Goal: Task Accomplishment & Management: Complete application form

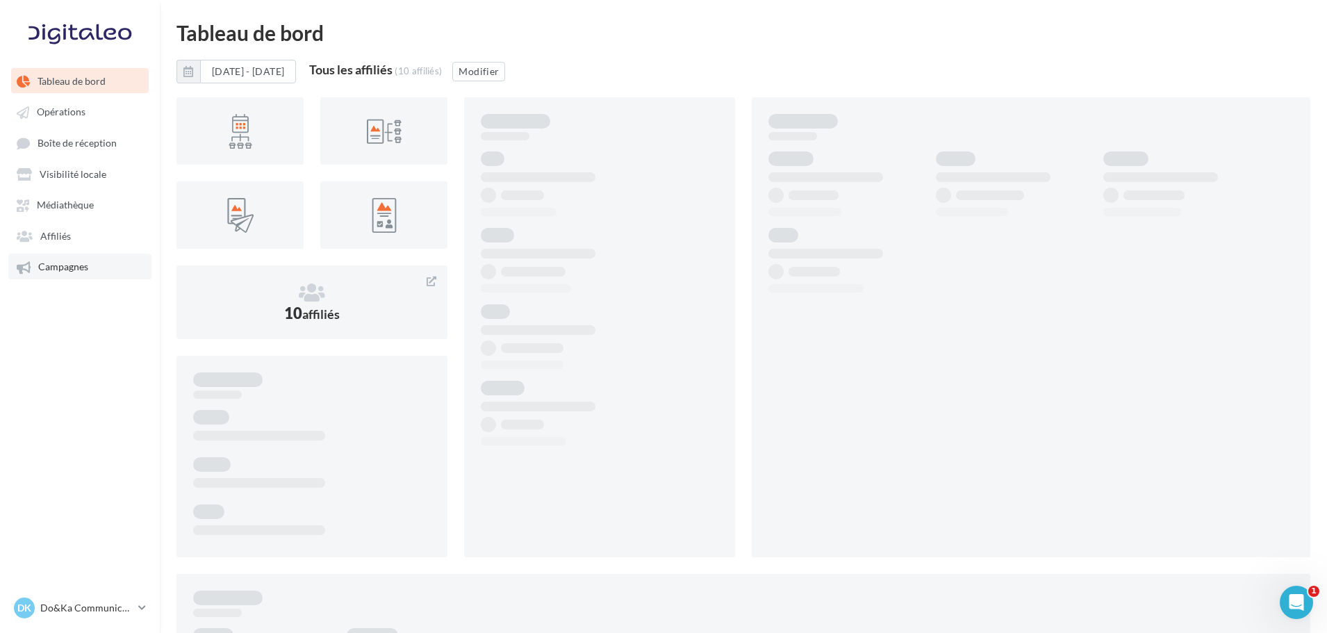
click at [72, 271] on span "Campagnes" at bounding box center [63, 267] width 50 height 12
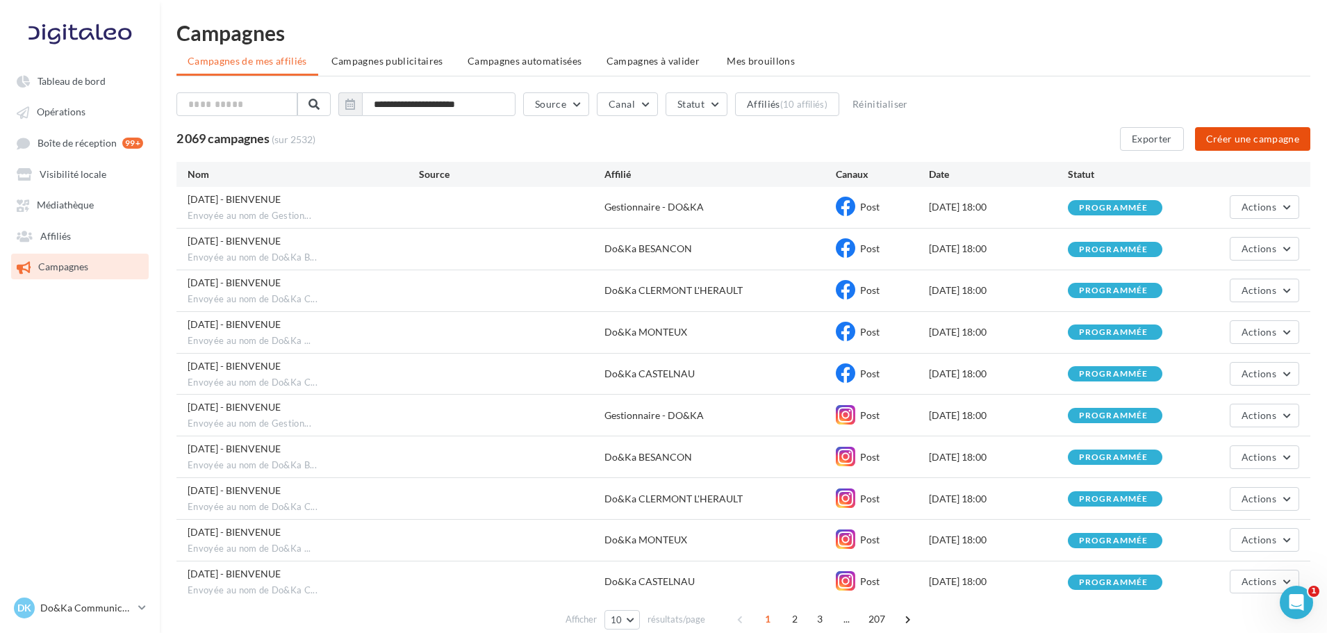
click at [1228, 132] on button "Créer une campagne" at bounding box center [1252, 139] width 115 height 24
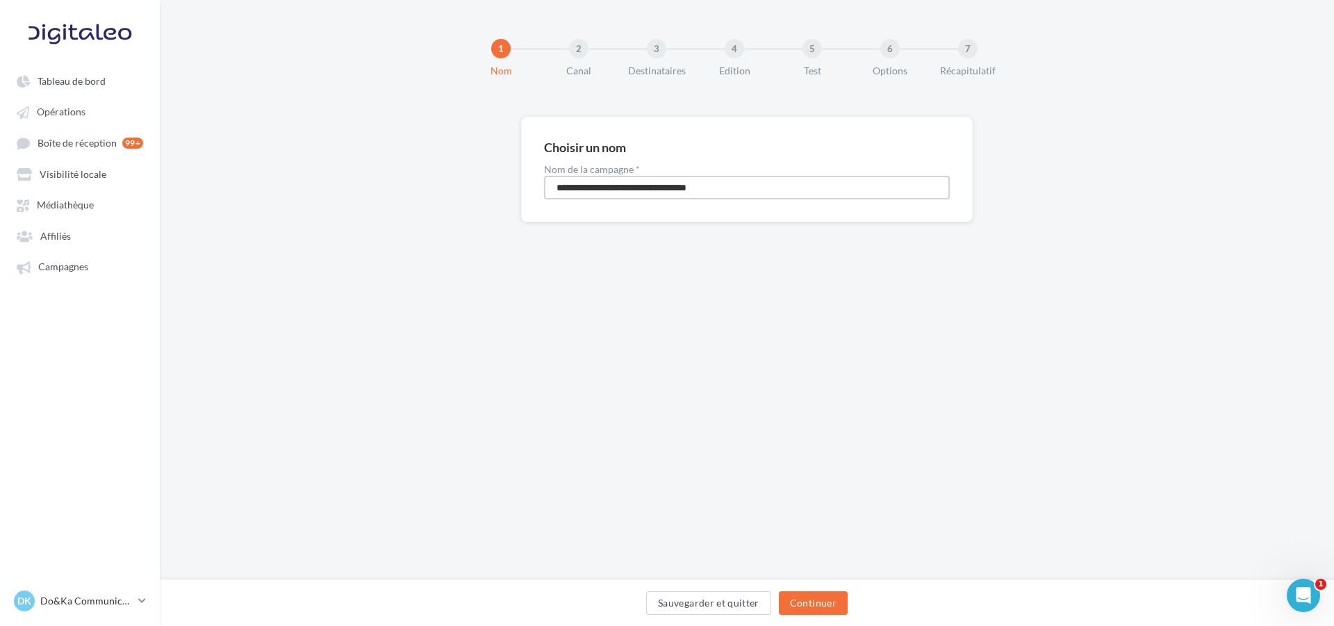
click at [656, 181] on input "**********" at bounding box center [747, 188] width 406 height 24
type input "**********"
click at [829, 597] on button "Continuer" at bounding box center [813, 603] width 69 height 24
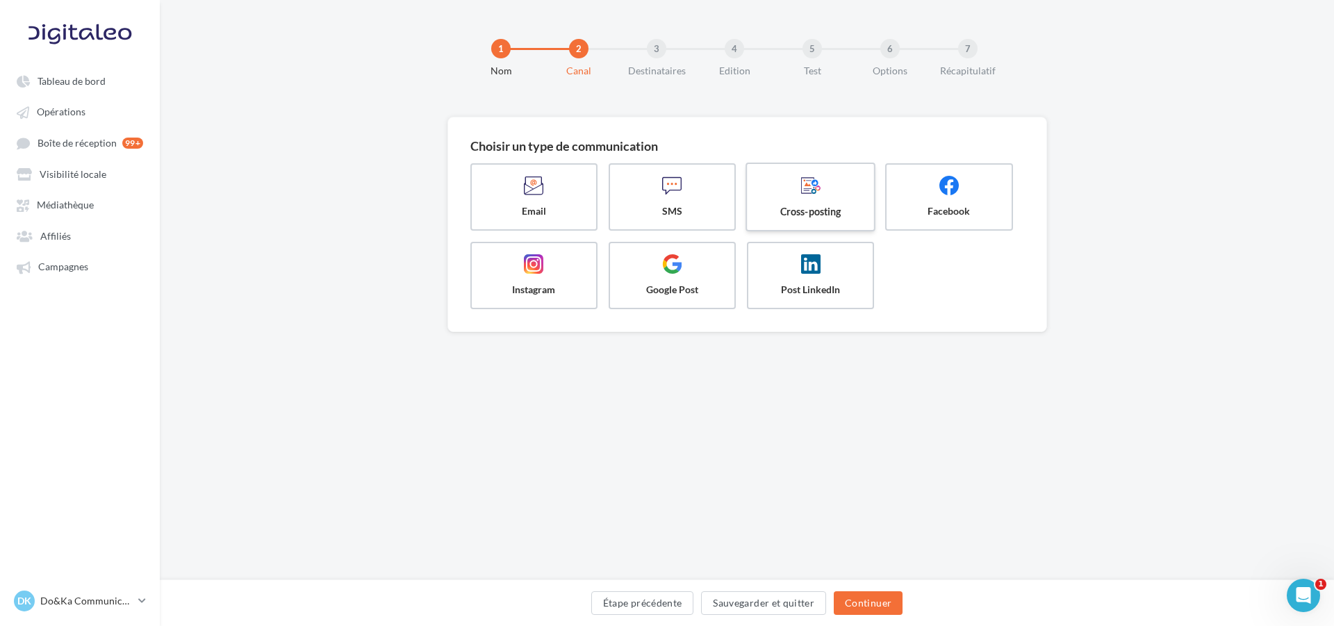
click at [785, 195] on span at bounding box center [811, 187] width 104 height 24
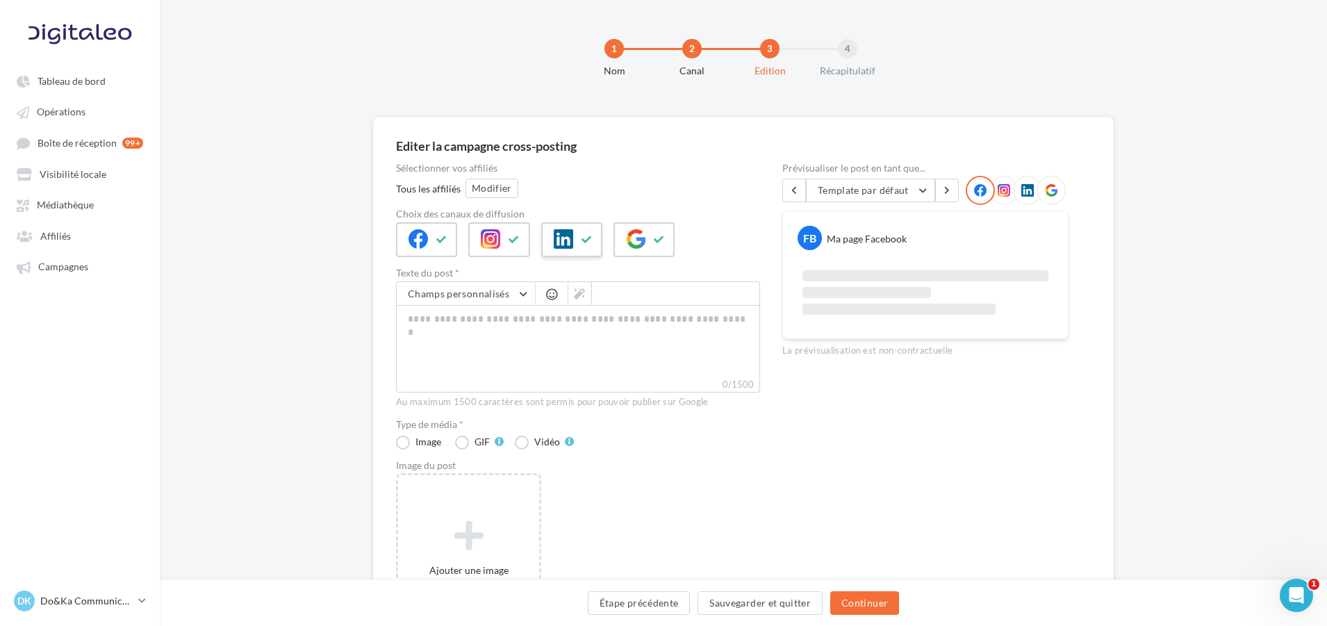
click at [564, 233] on icon at bounding box center [563, 238] width 19 height 19
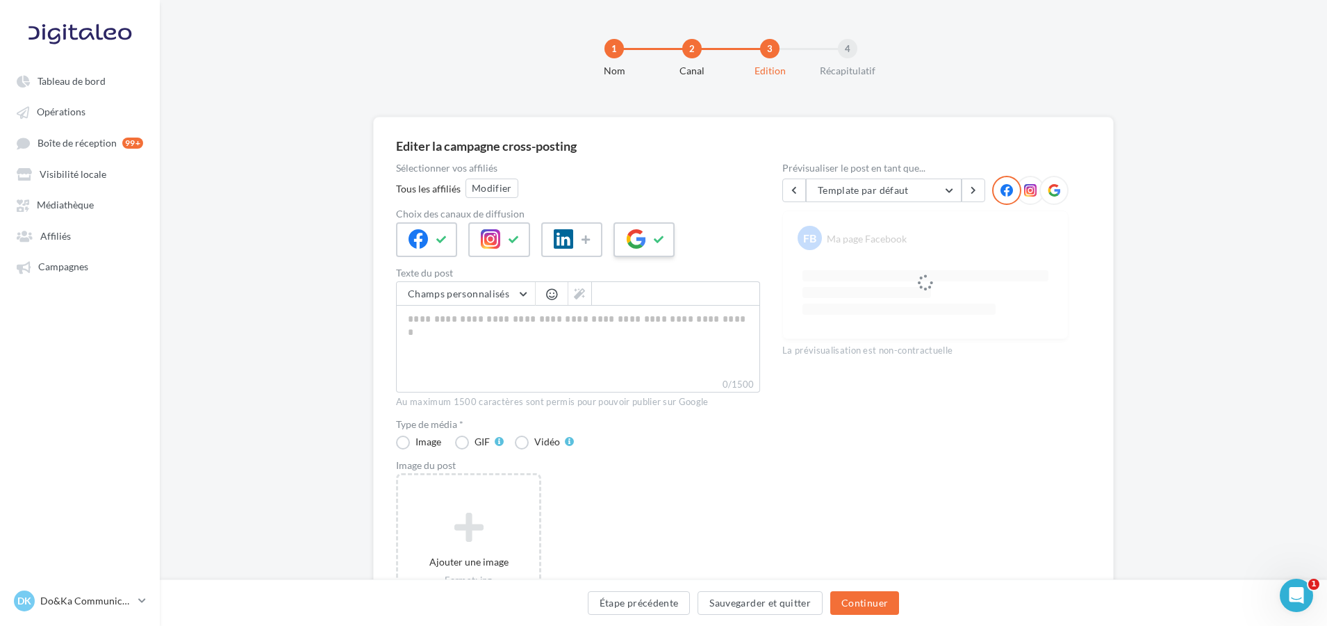
click at [636, 235] on icon at bounding box center [635, 238] width 19 height 19
click at [520, 245] on button at bounding box center [514, 239] width 17 height 21
click at [493, 238] on icon at bounding box center [490, 238] width 19 height 19
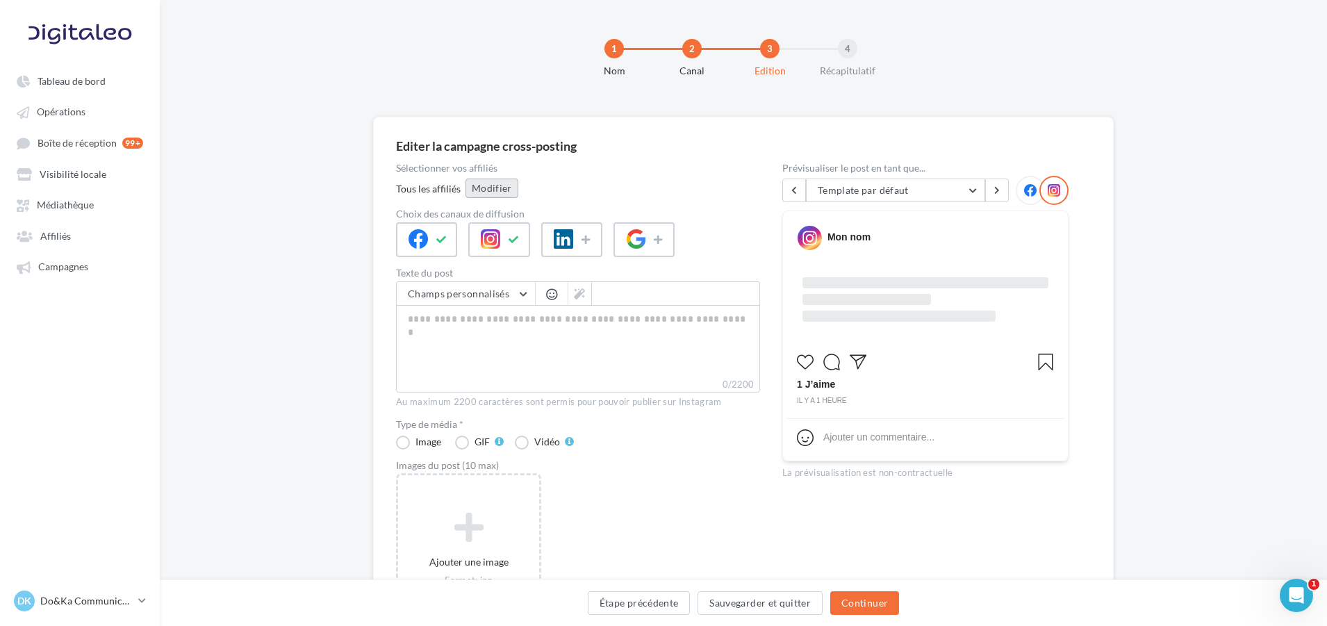
click at [501, 192] on button "Modifier" at bounding box center [491, 188] width 53 height 19
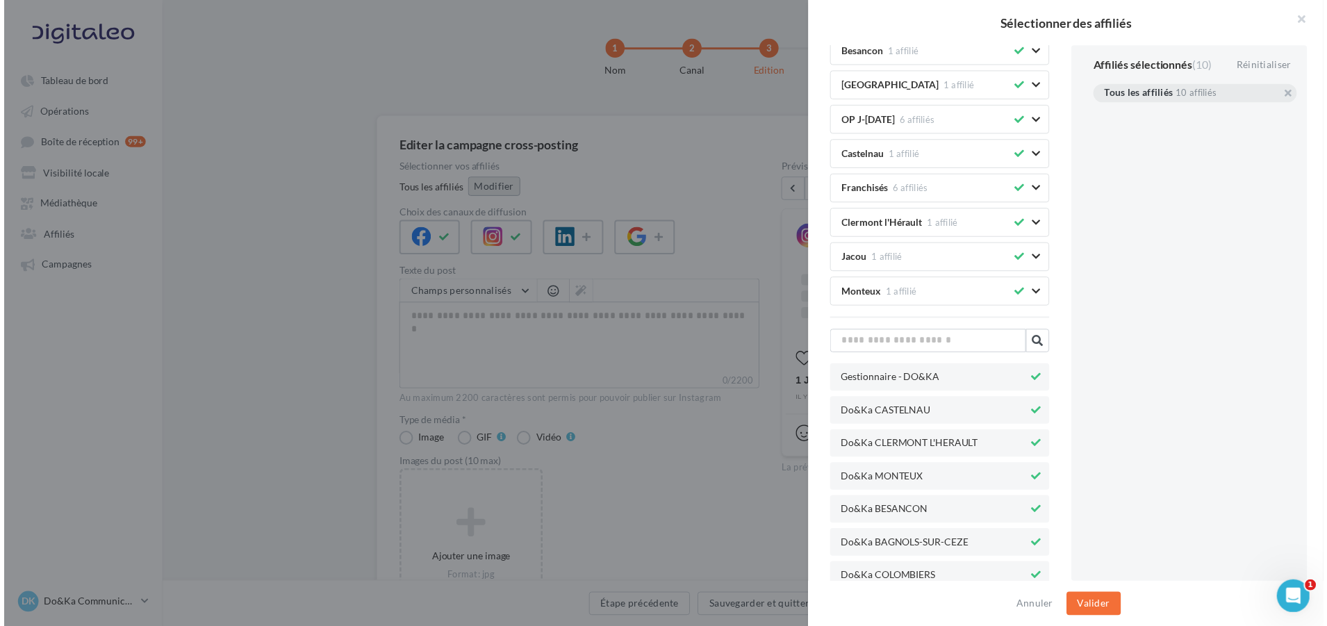
scroll to position [247, 0]
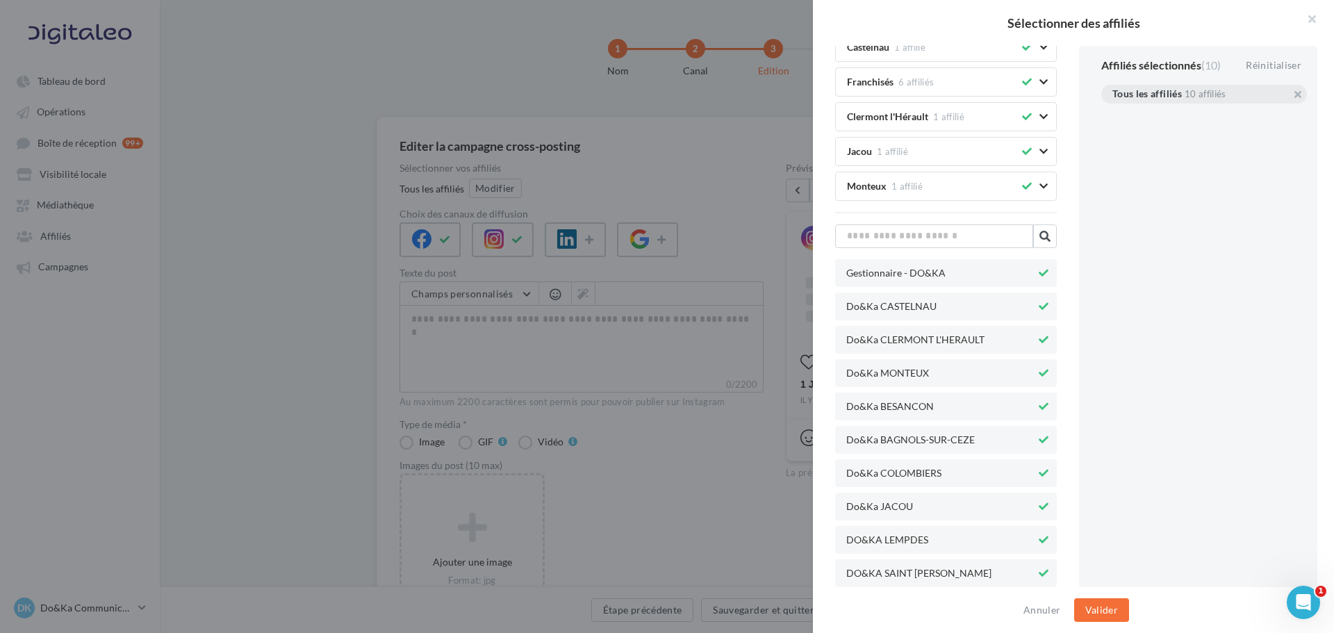
click at [1038, 569] on icon at bounding box center [1043, 573] width 10 height 10
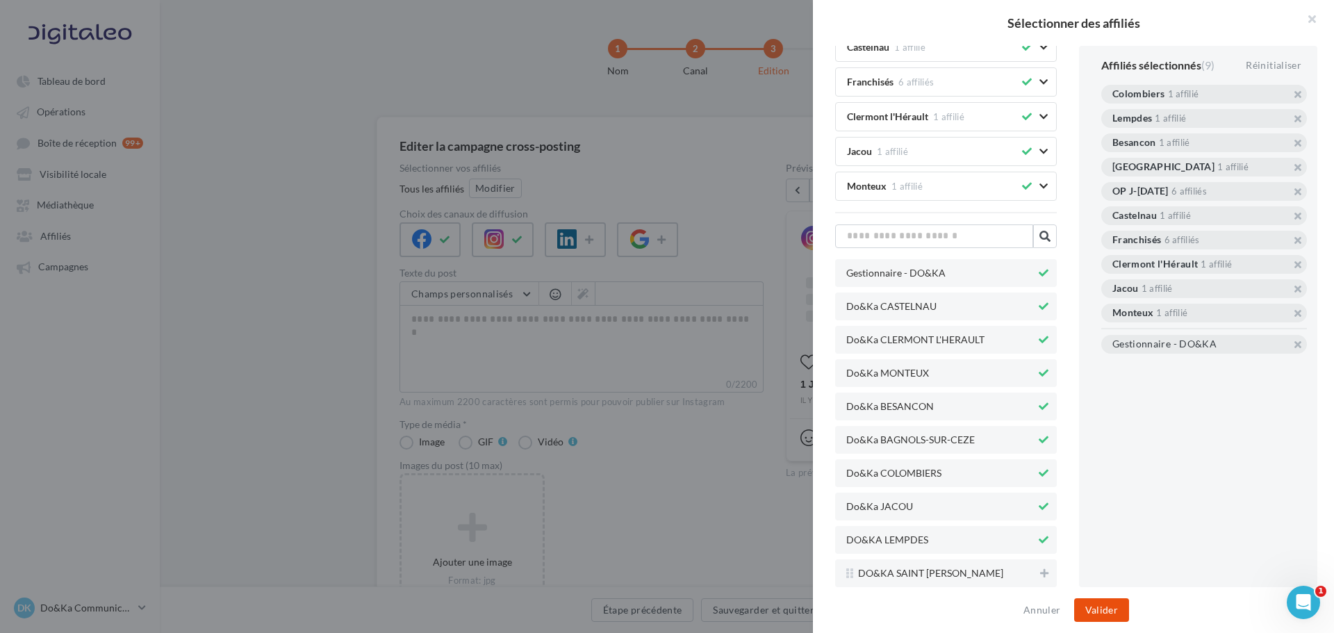
click at [1102, 604] on button "Valider" at bounding box center [1101, 610] width 55 height 24
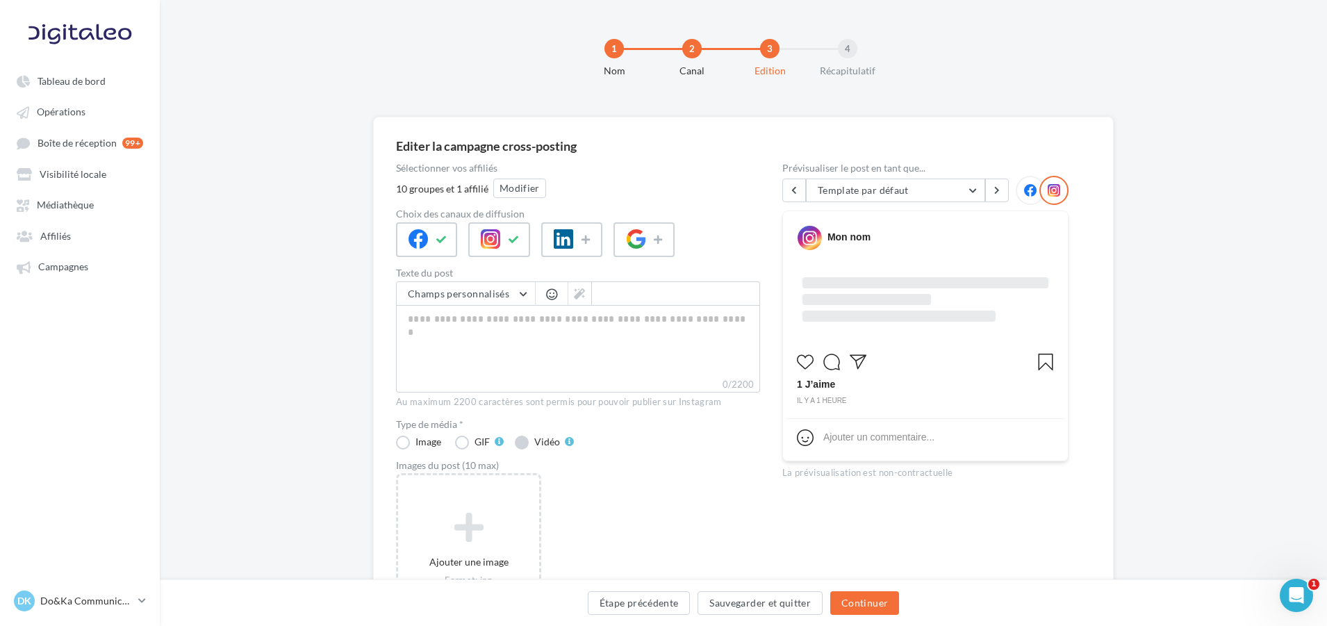
click at [520, 447] on label "Vidéo" at bounding box center [544, 443] width 59 height 14
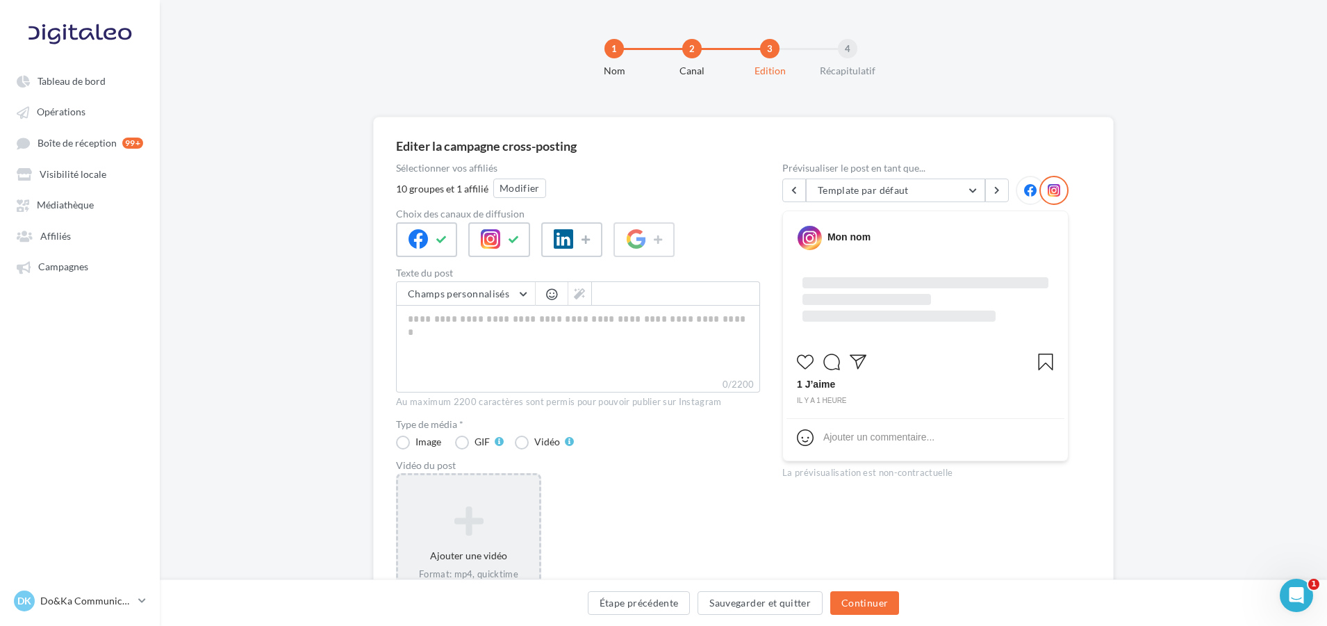
click at [496, 527] on icon at bounding box center [469, 520] width 130 height 33
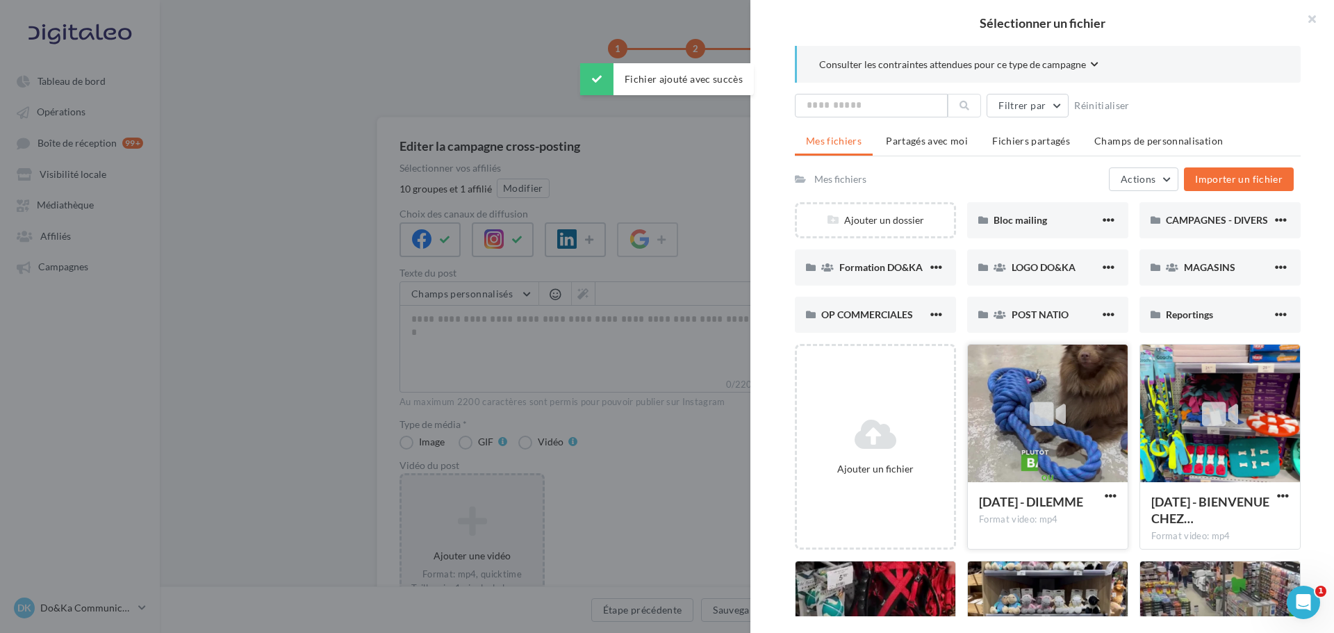
click at [1100, 417] on div at bounding box center [1048, 414] width 160 height 139
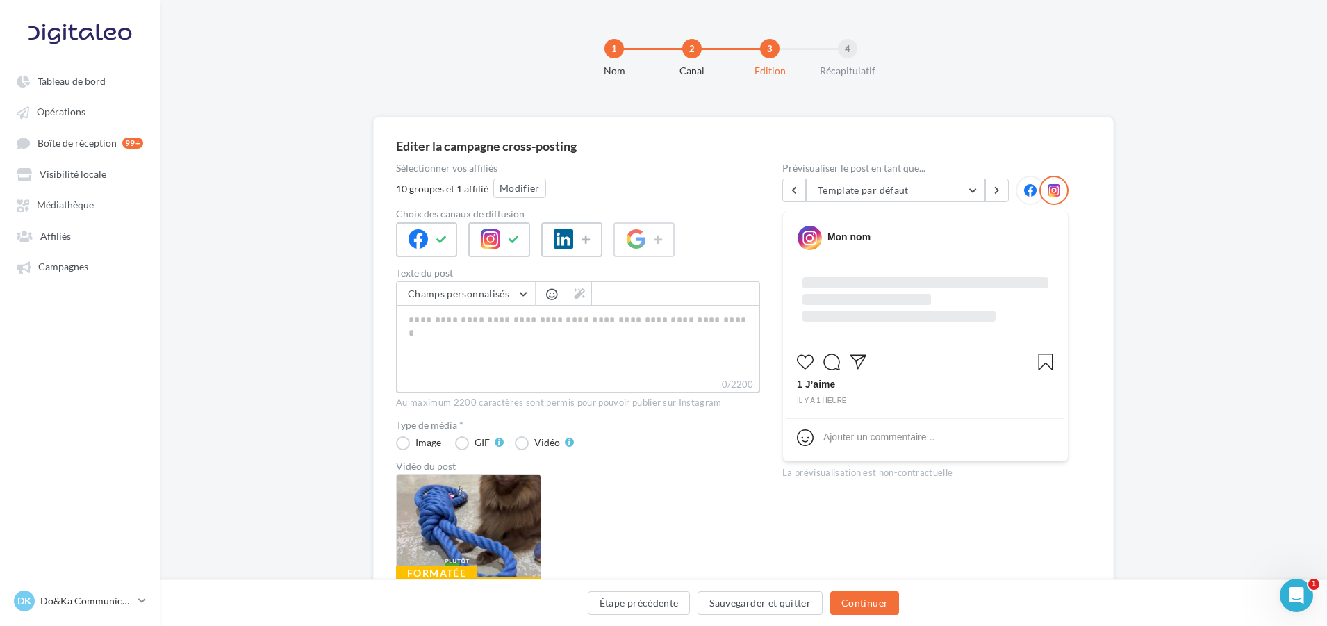
click at [640, 343] on textarea "0/2200" at bounding box center [578, 341] width 364 height 72
paste textarea "**********"
type textarea "**********"
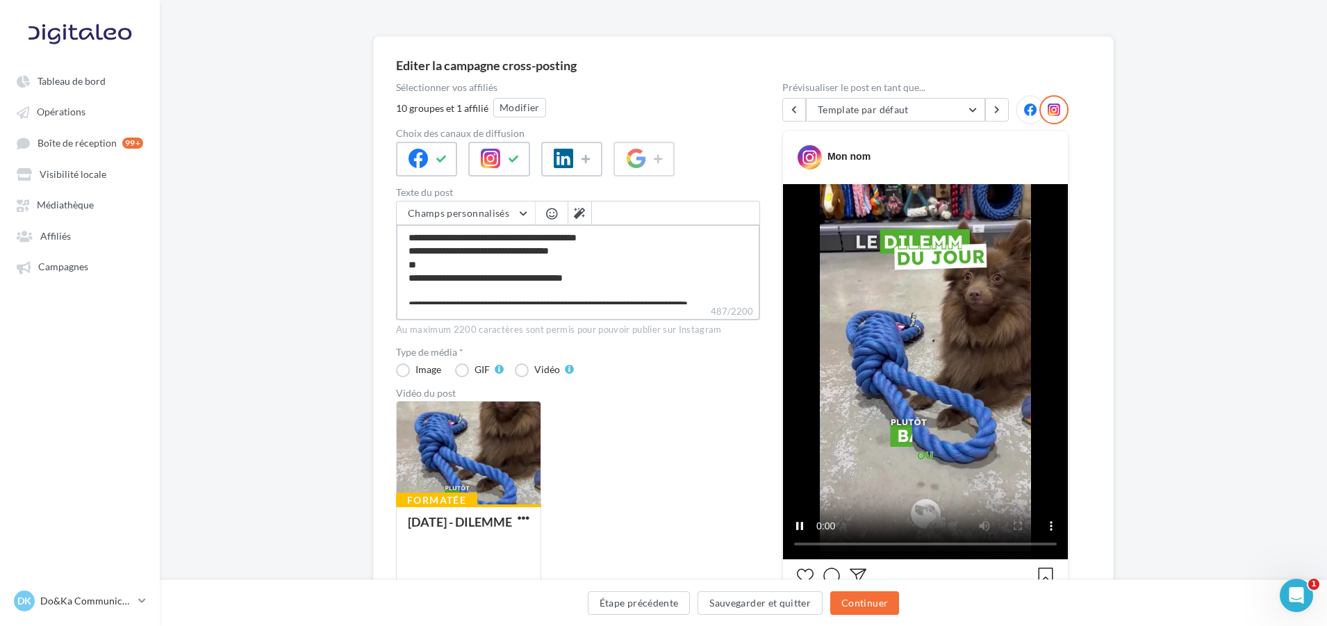
scroll to position [59, 0]
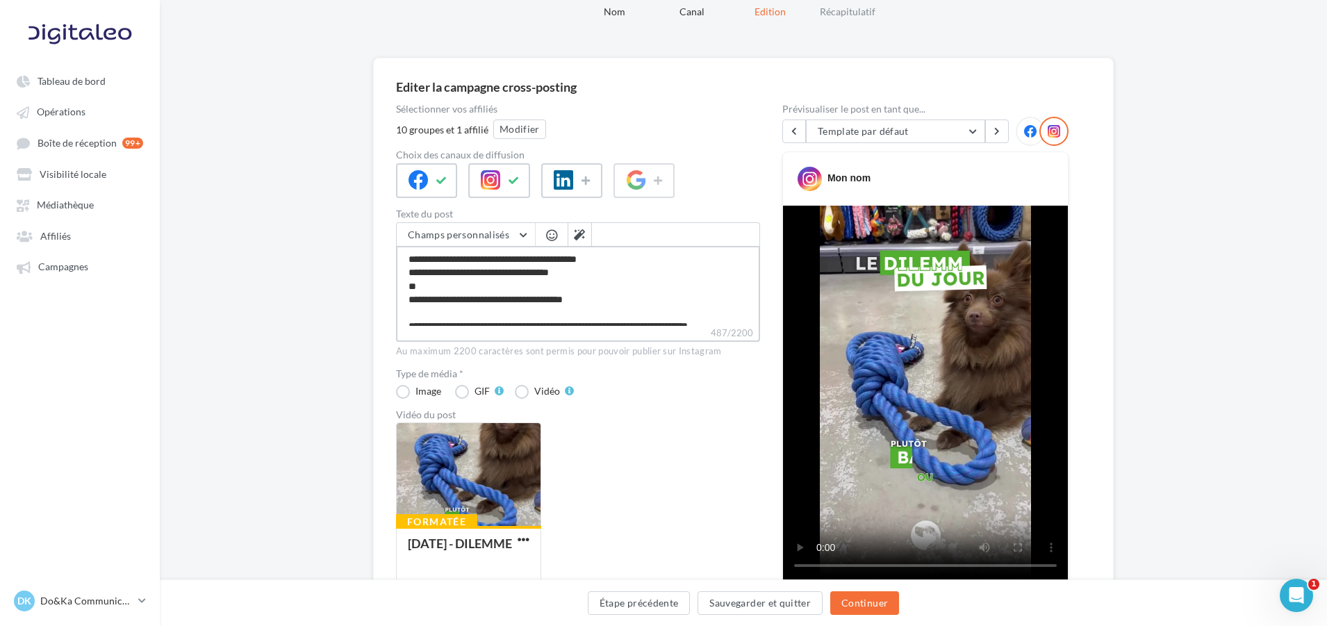
type textarea "**********"
click at [1018, 126] on div at bounding box center [1030, 131] width 29 height 29
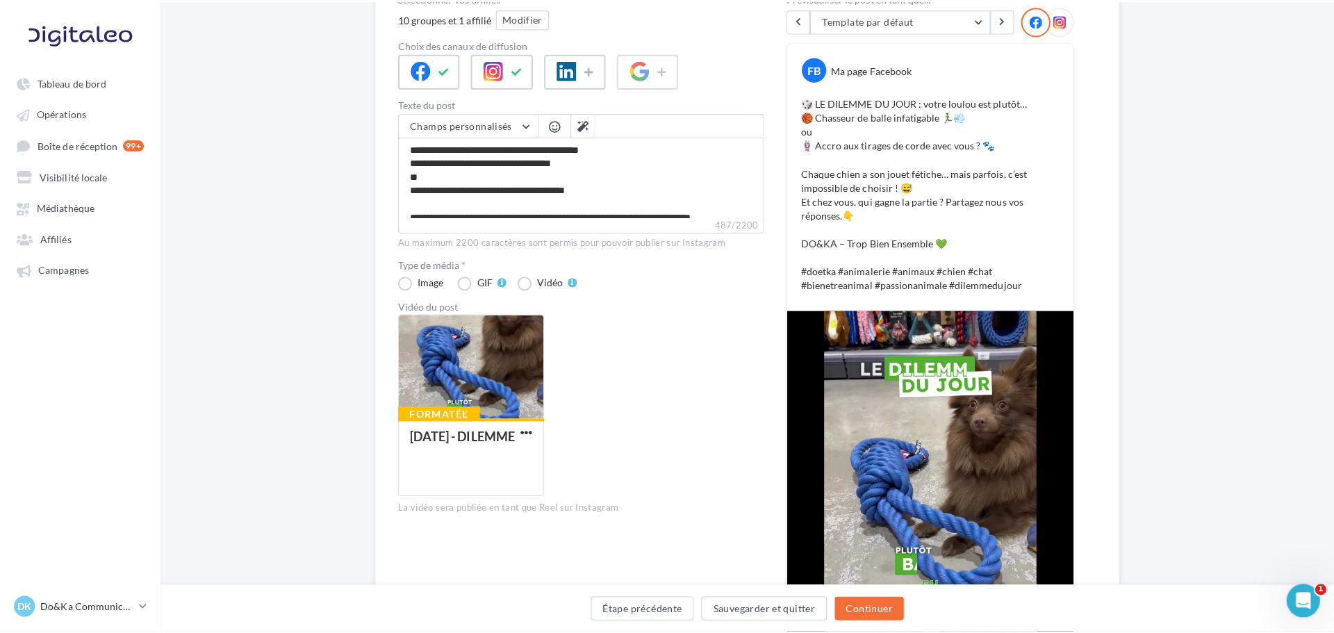
scroll to position [0, 0]
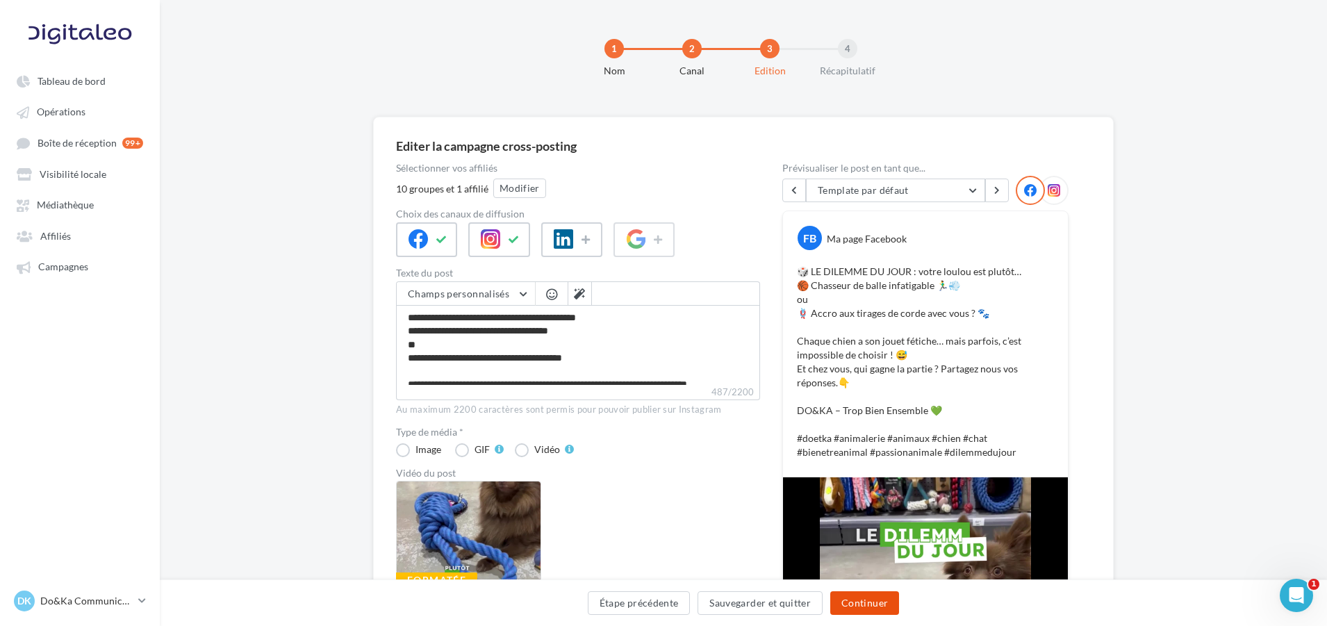
click at [862, 591] on button "Continuer" at bounding box center [864, 603] width 69 height 24
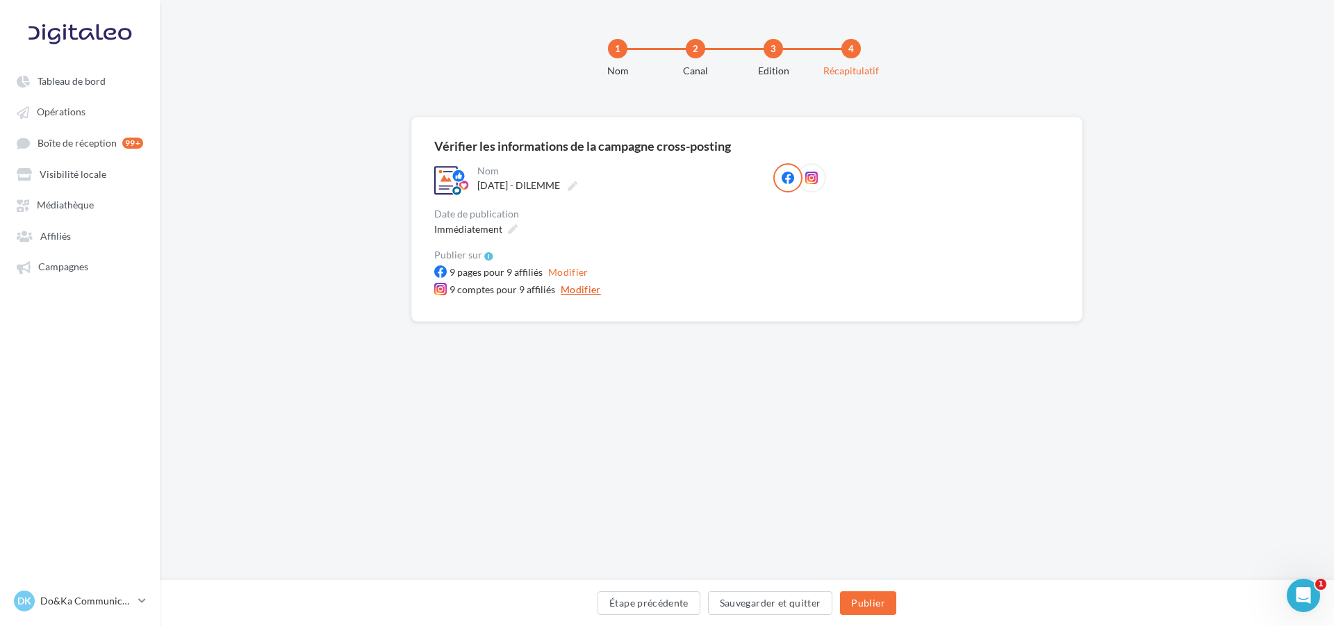
click at [585, 288] on button "Modifier" at bounding box center [580, 289] width 51 height 17
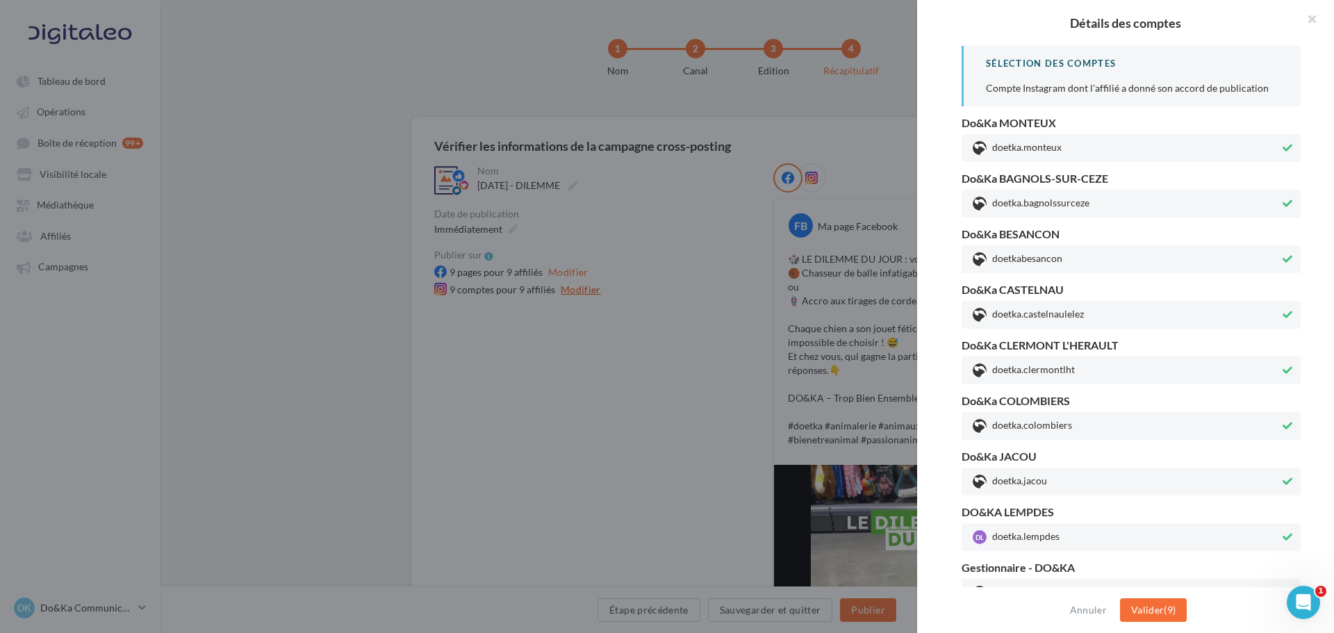
scroll to position [18, 0]
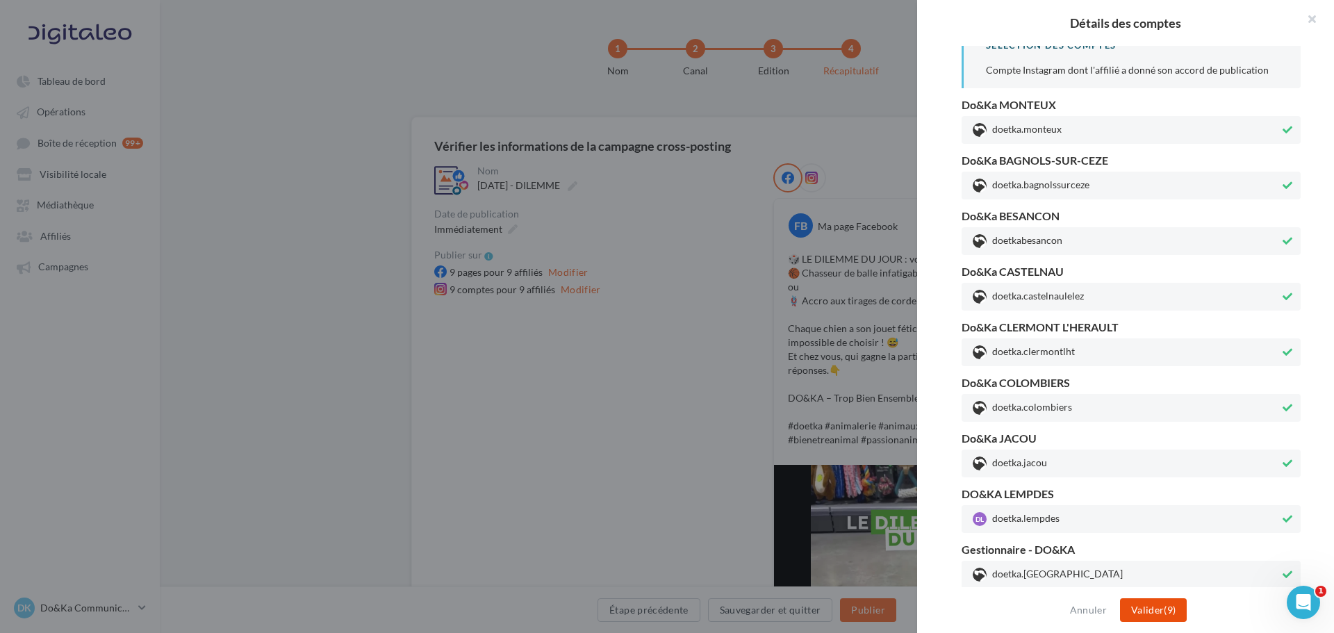
click at [1163, 611] on button "Valider (9)" at bounding box center [1153, 610] width 67 height 24
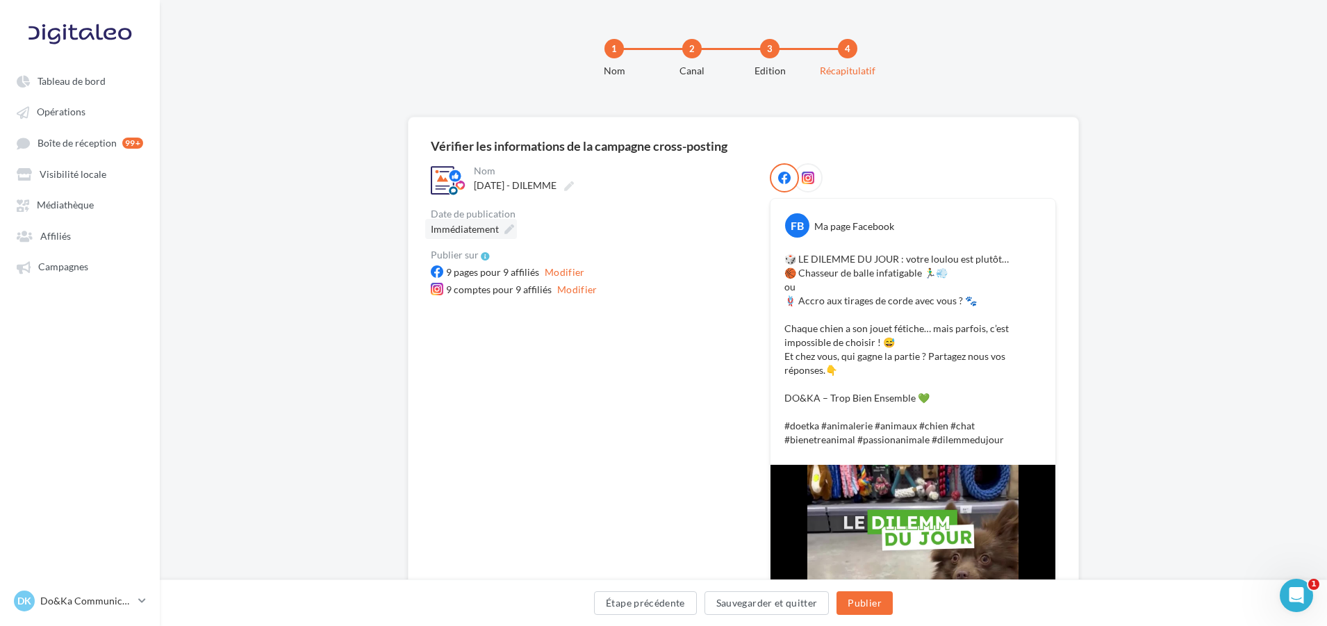
click at [513, 228] on icon at bounding box center [509, 229] width 10 height 10
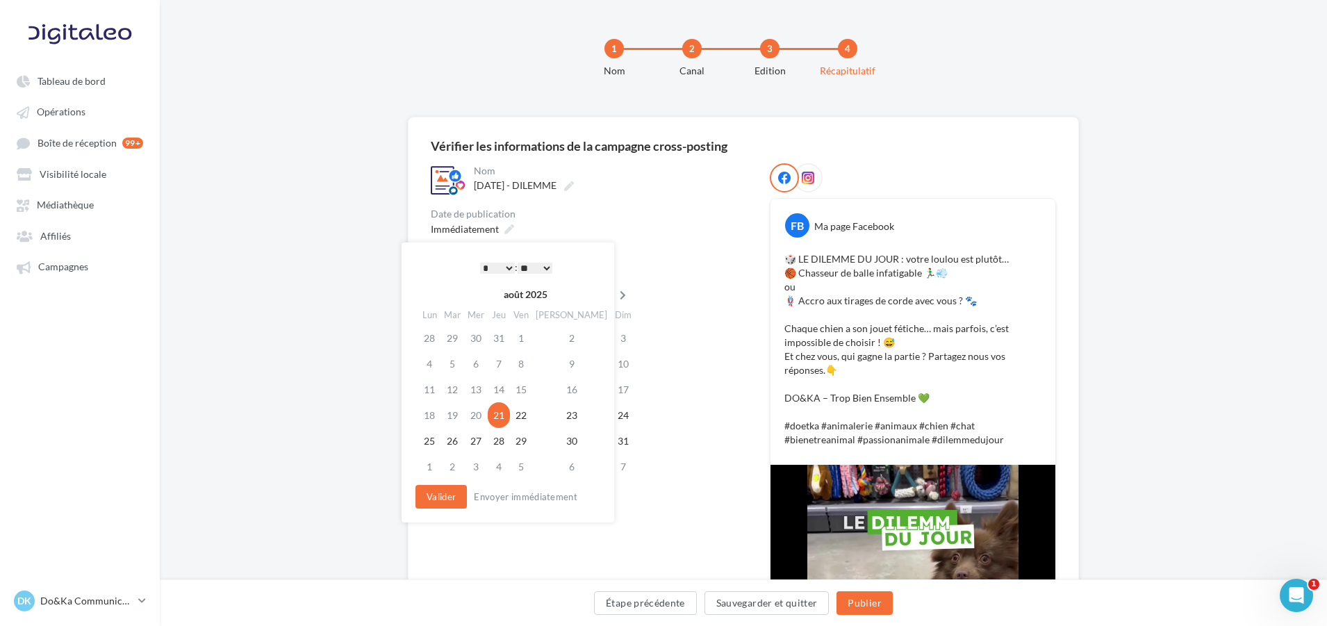
click at [614, 290] on icon at bounding box center [622, 295] width 17 height 10
click at [466, 468] on td "30" at bounding box center [454, 467] width 24 height 26
click at [500, 273] on select "* * * * * * * * * * ** ** ** ** ** ** ** ** ** ** ** ** ** **" at bounding box center [497, 268] width 35 height 11
click at [449, 483] on div "**********" at bounding box center [507, 382] width 213 height 280
click at [445, 499] on button "Valider" at bounding box center [440, 497] width 51 height 24
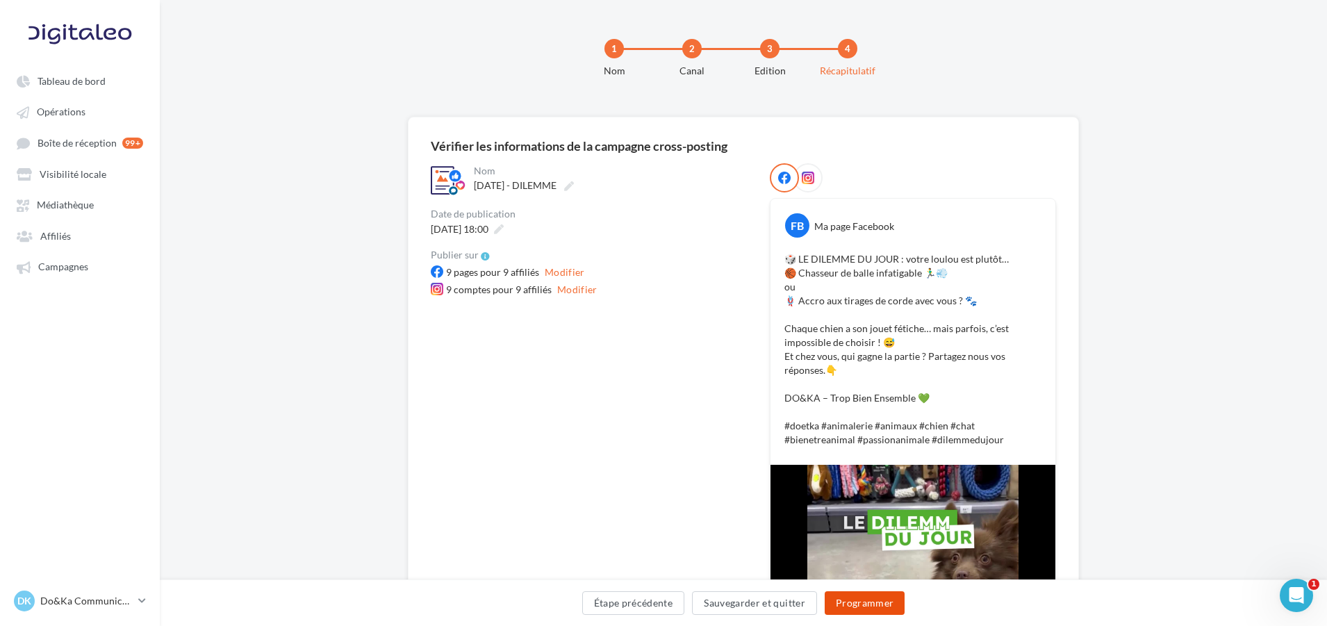
click at [852, 604] on button "Programmer" at bounding box center [864, 603] width 81 height 24
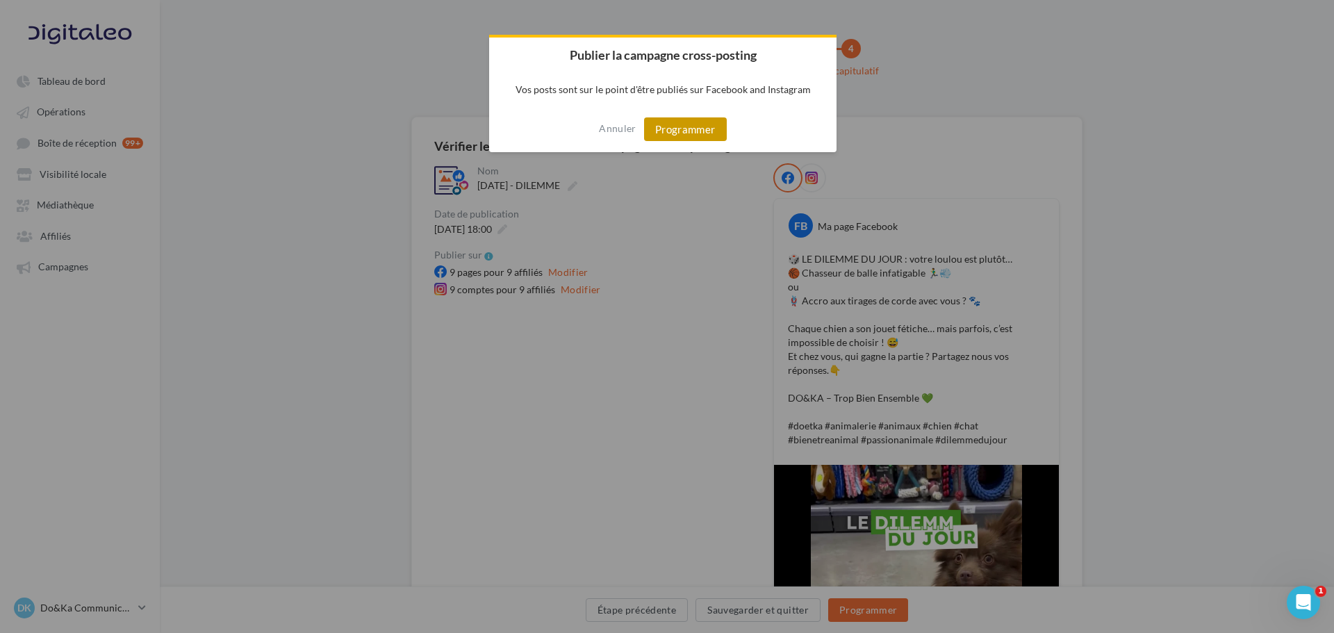
click at [705, 128] on button "Programmer" at bounding box center [685, 129] width 83 height 24
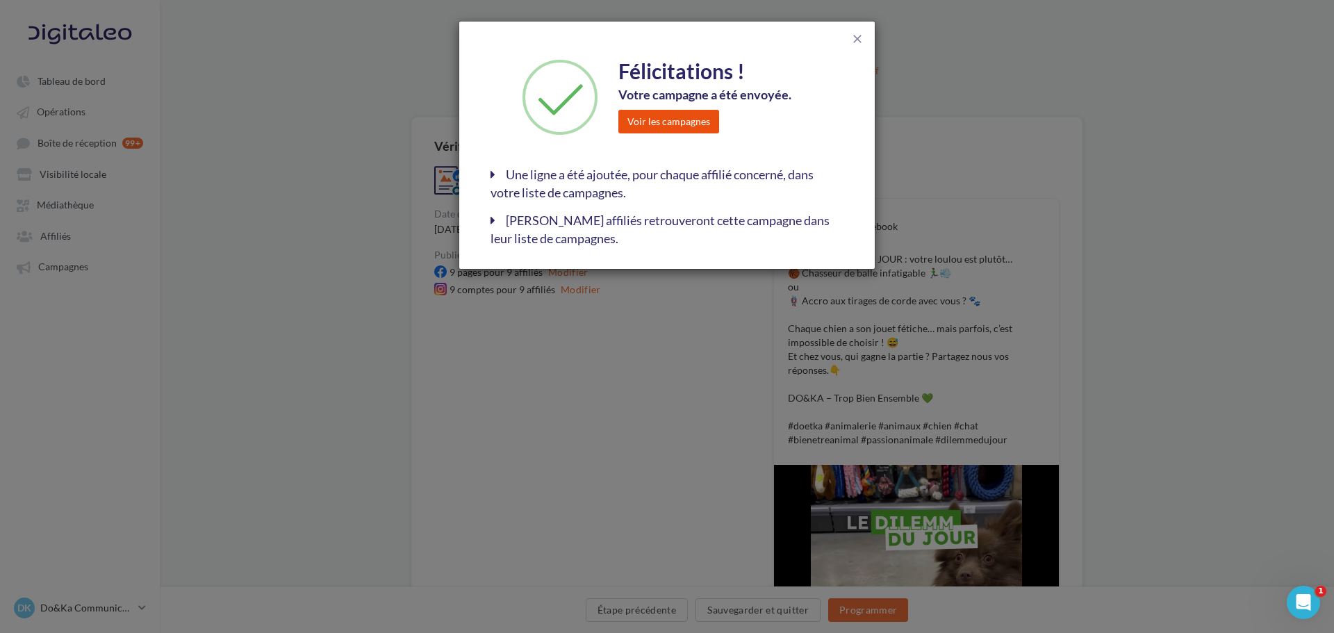
click at [691, 117] on button "Voir les campagnes" at bounding box center [668, 122] width 101 height 24
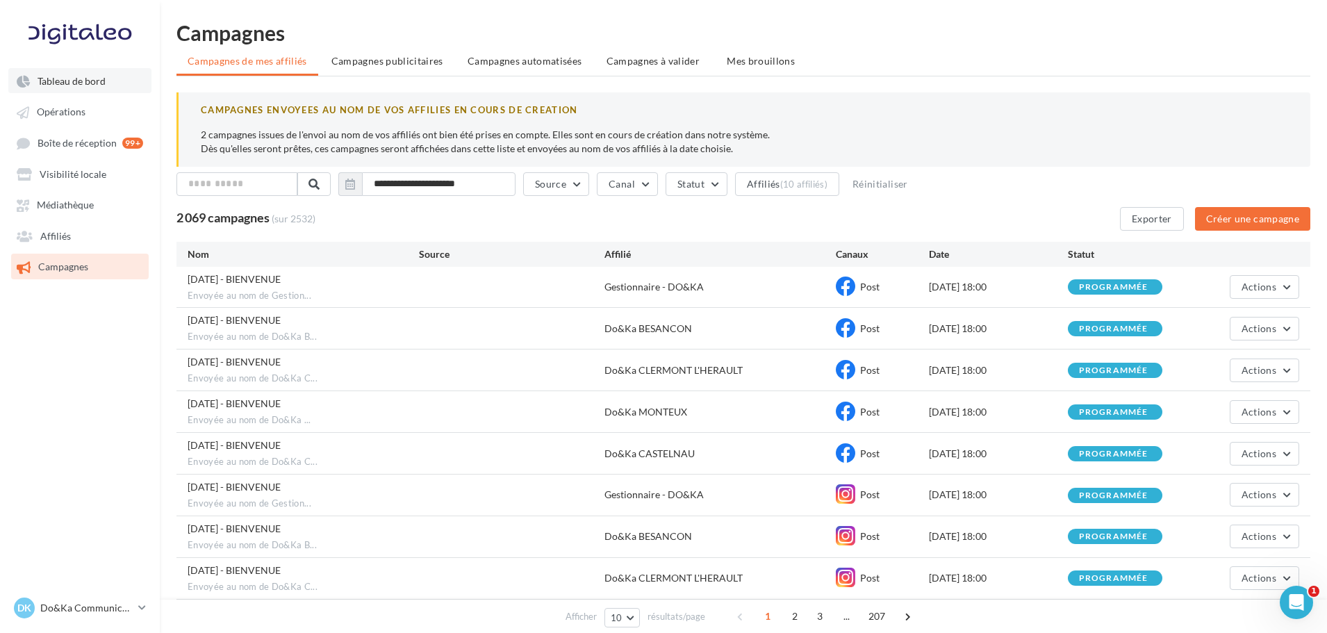
click at [99, 81] on span "Tableau de bord" at bounding box center [72, 81] width 68 height 12
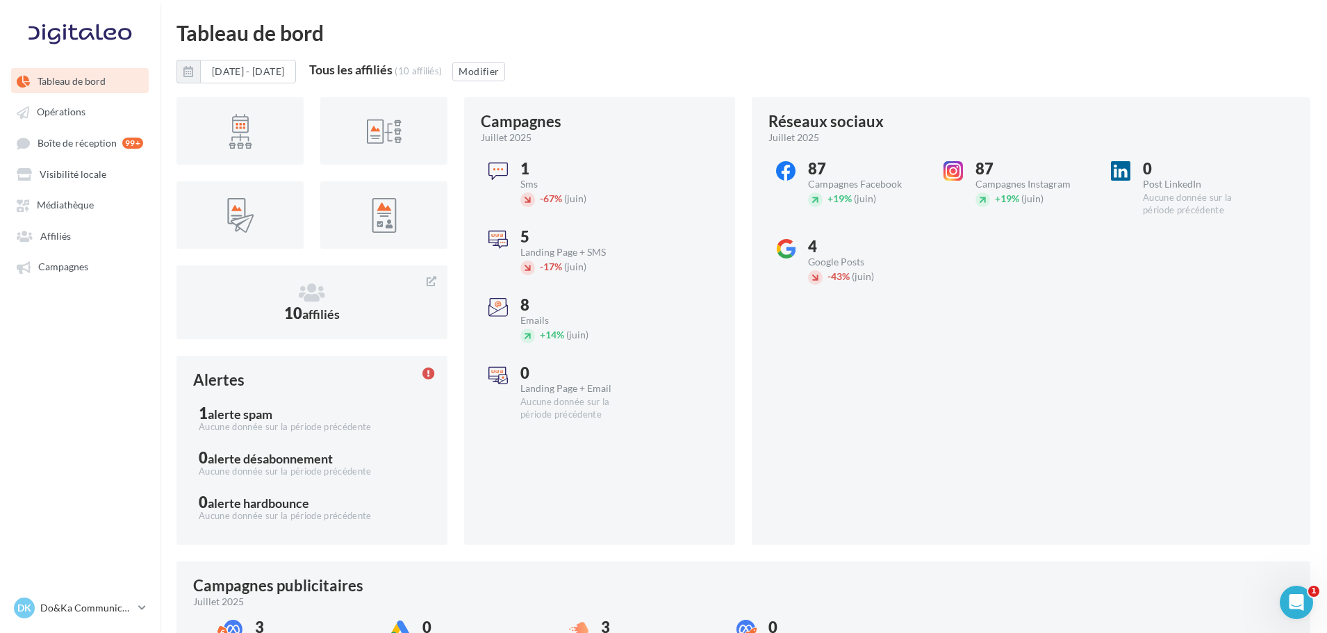
click at [993, 72] on div "01/07/2025 - 31/07/2025 Tous les affiliés (10 affiliés) Modifier" at bounding box center [743, 77] width 1134 height 35
